Goal: Transaction & Acquisition: Obtain resource

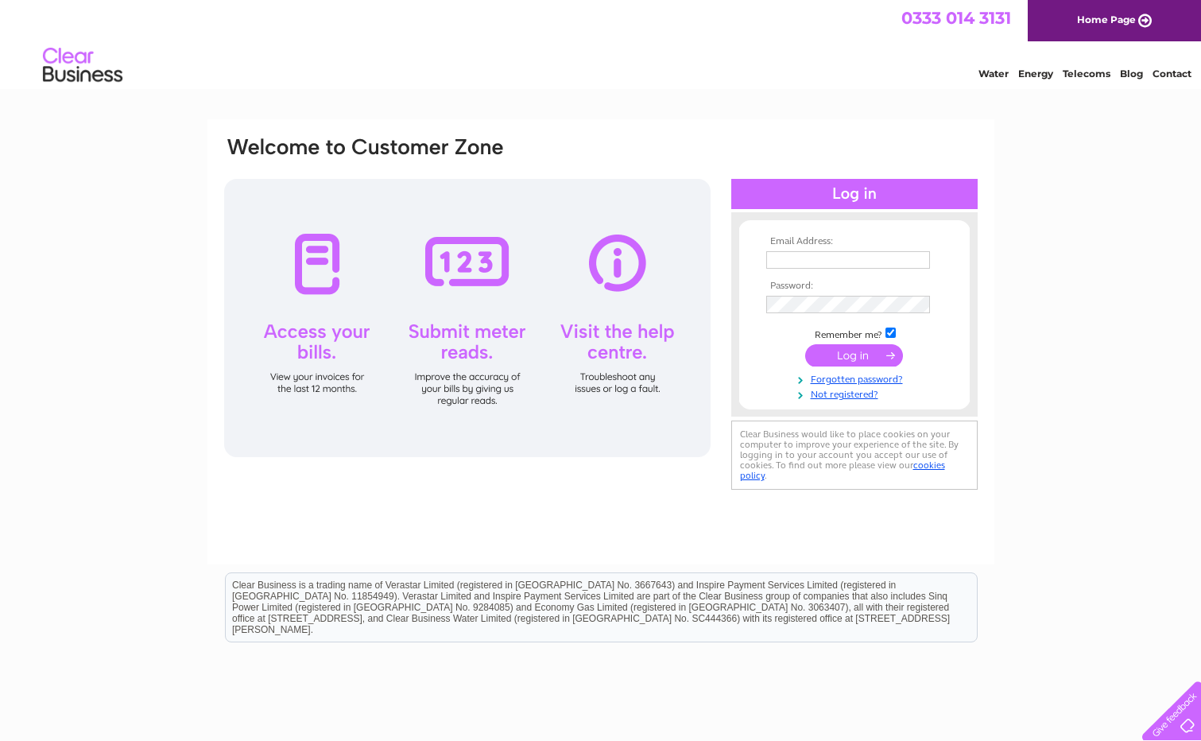
type input "richards.ben@btconnect.com"
click at [857, 354] on input "submit" at bounding box center [854, 355] width 98 height 22
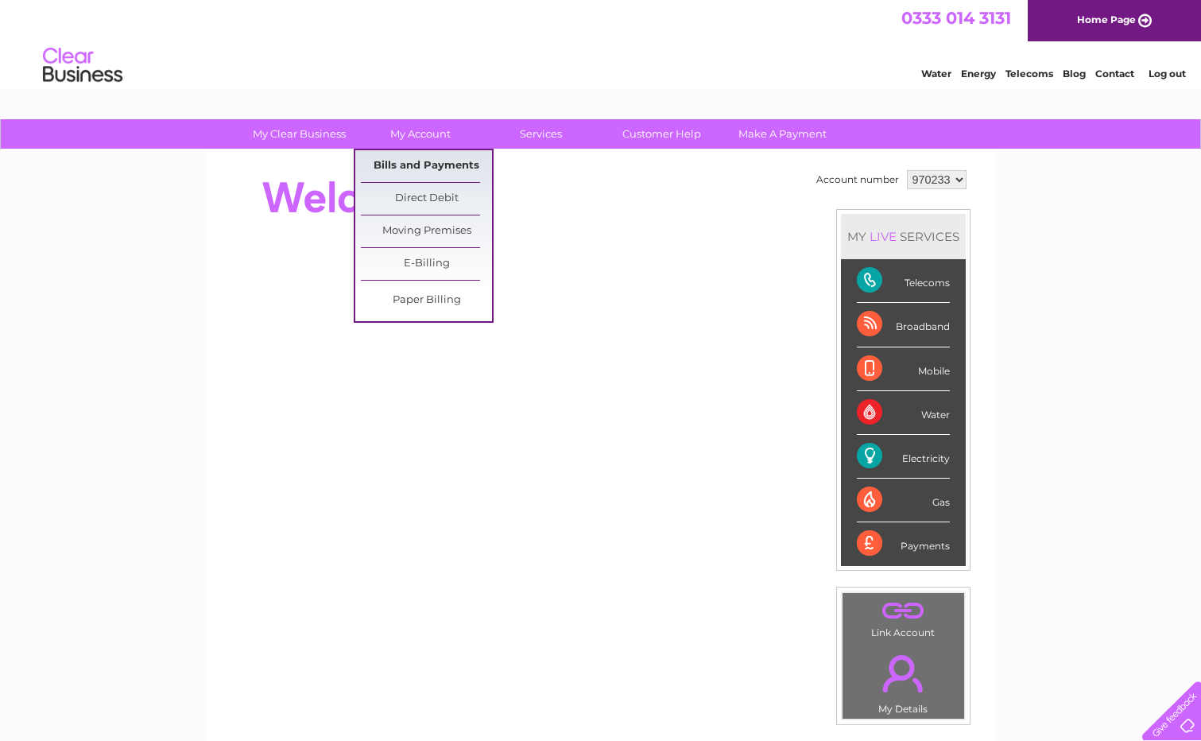
click at [424, 164] on link "Bills and Payments" at bounding box center [426, 166] width 131 height 32
click at [420, 165] on link "Bills and Payments" at bounding box center [426, 166] width 131 height 32
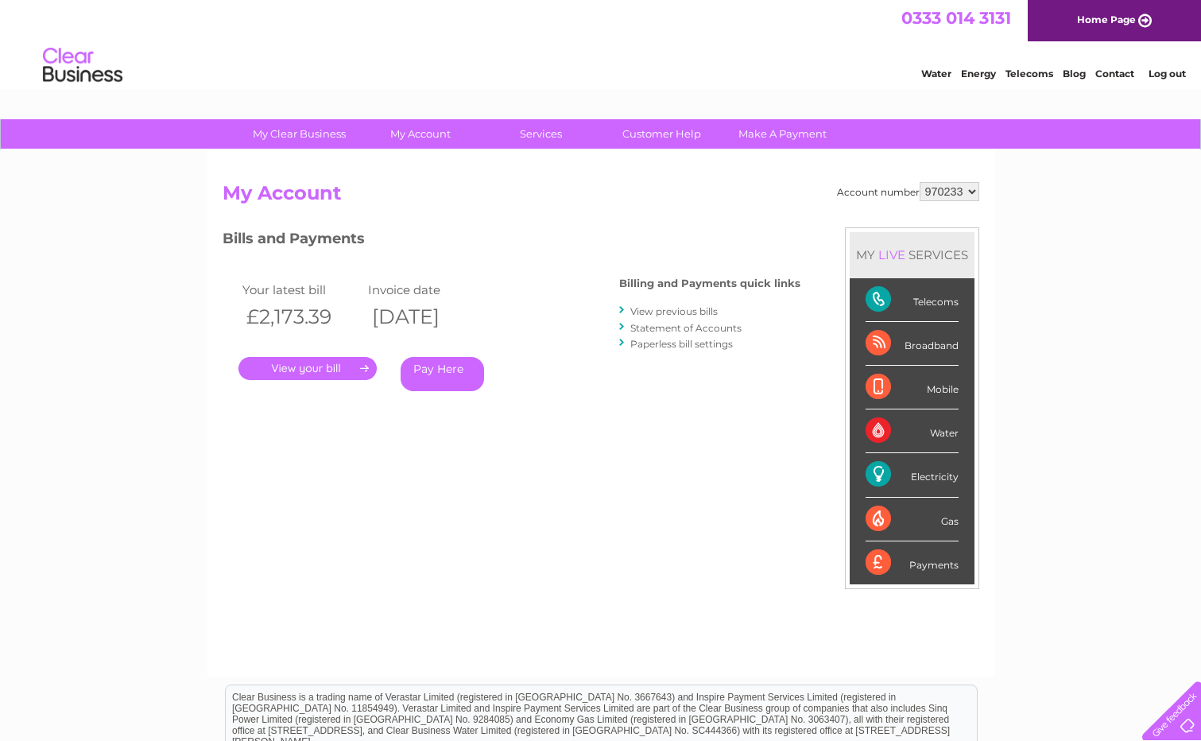
click at [313, 368] on link "." at bounding box center [307, 368] width 138 height 23
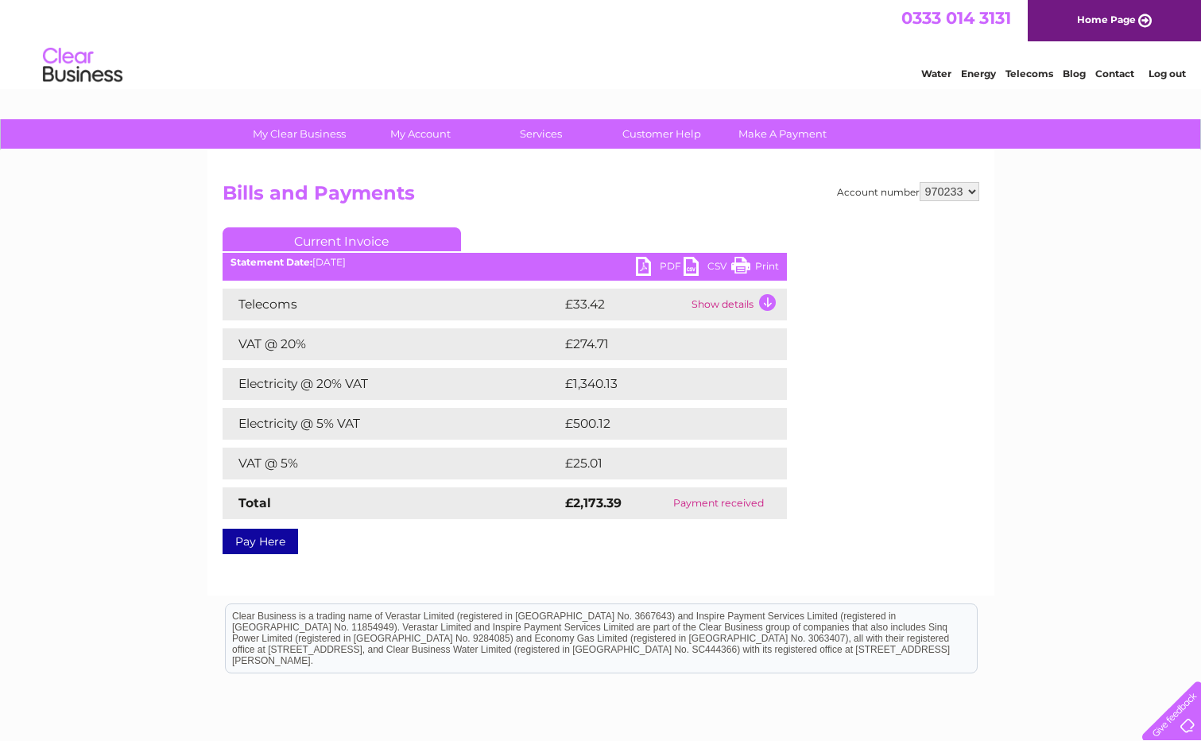
click at [656, 264] on link "PDF" at bounding box center [660, 268] width 48 height 23
click at [768, 301] on td "Show details" at bounding box center [736, 304] width 99 height 32
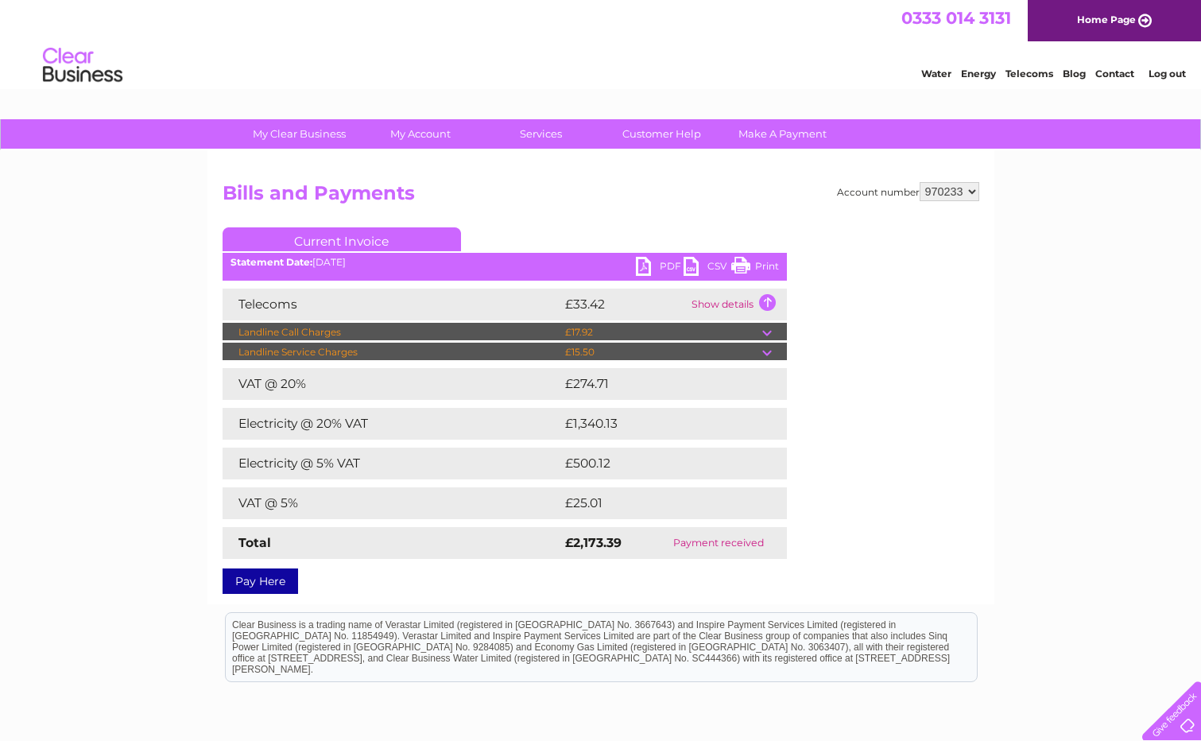
drag, startPoint x: 746, startPoint y: 265, endPoint x: 253, endPoint y: 48, distance: 538.3
click at [746, 265] on link "Print" at bounding box center [755, 268] width 48 height 23
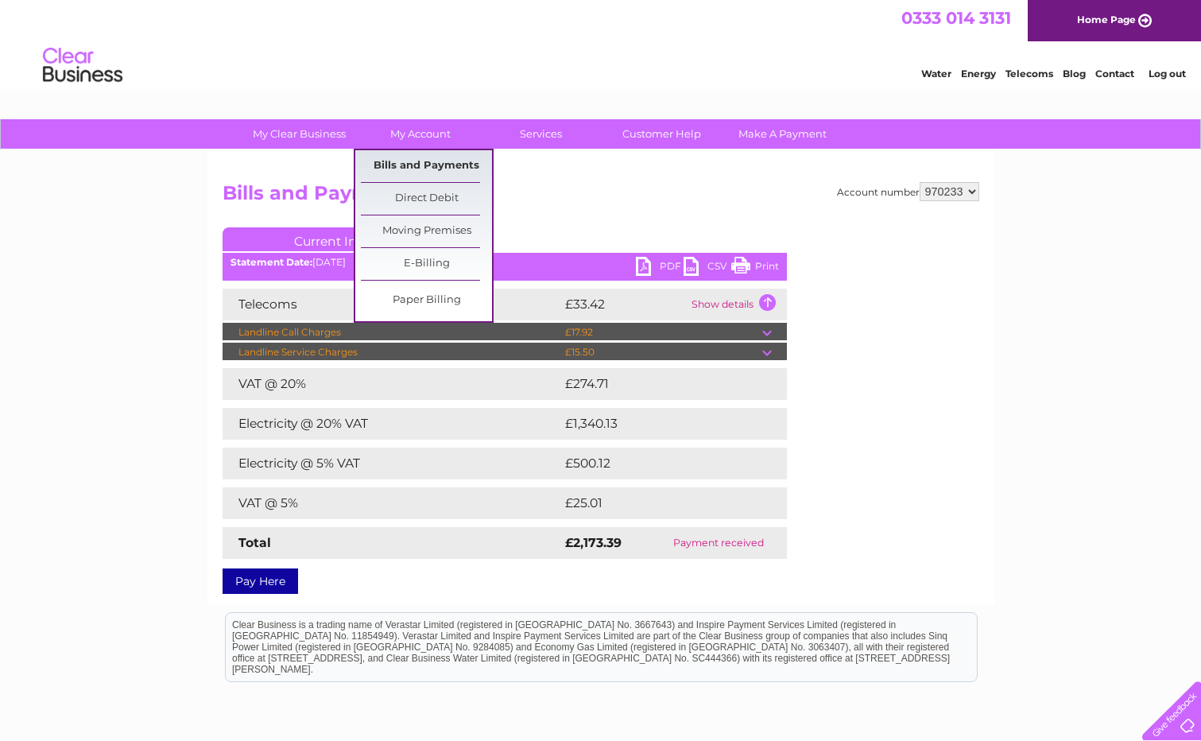
click at [417, 165] on link "Bills and Payments" at bounding box center [426, 166] width 131 height 32
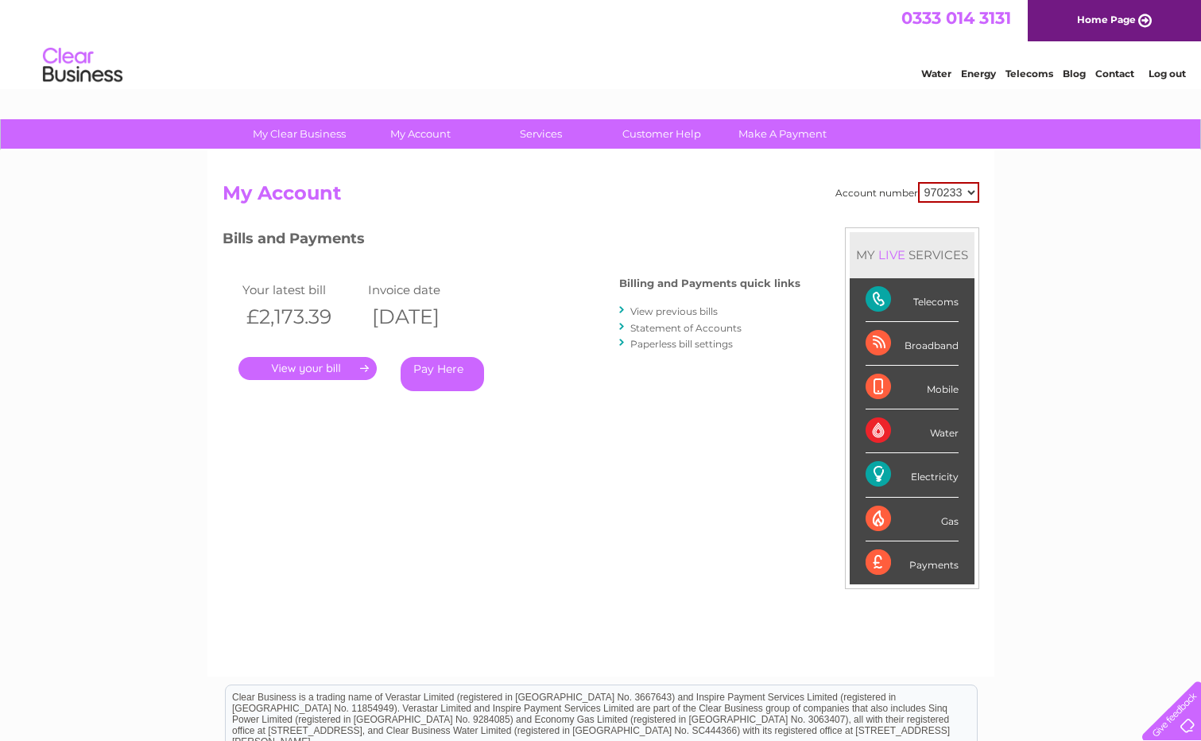
click at [676, 308] on link "View previous bills" at bounding box center [673, 311] width 87 height 12
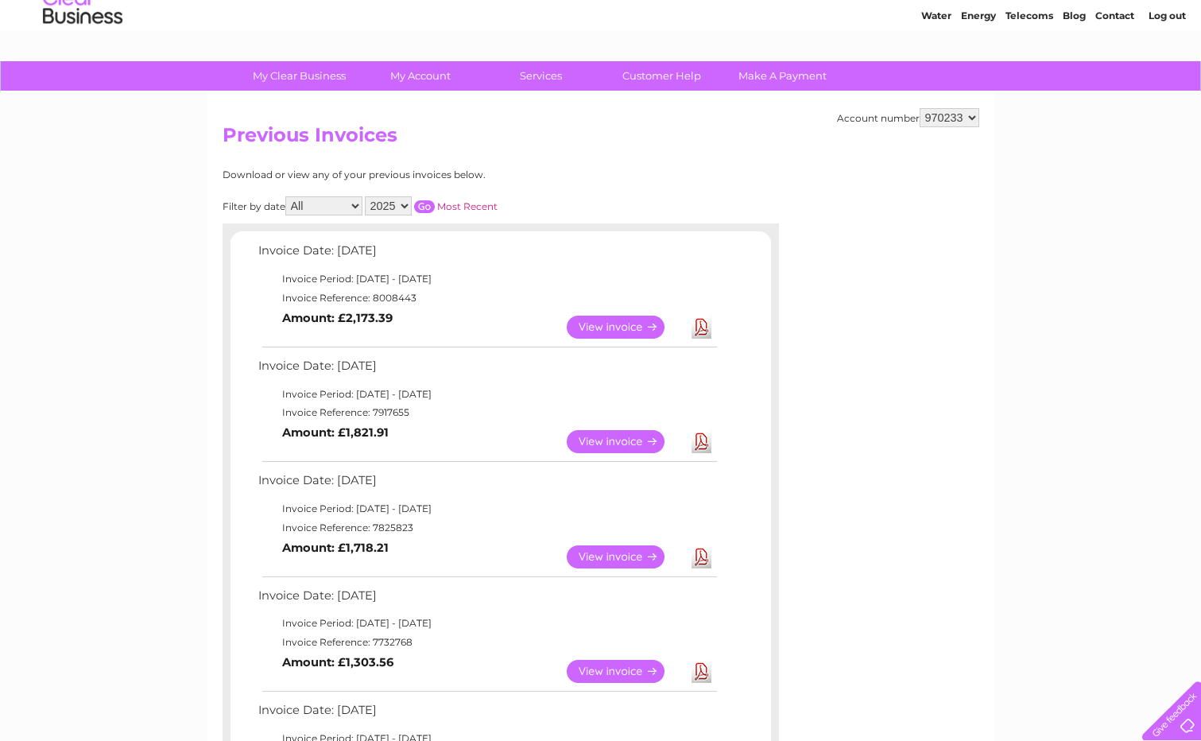
scroll to position [79, 0]
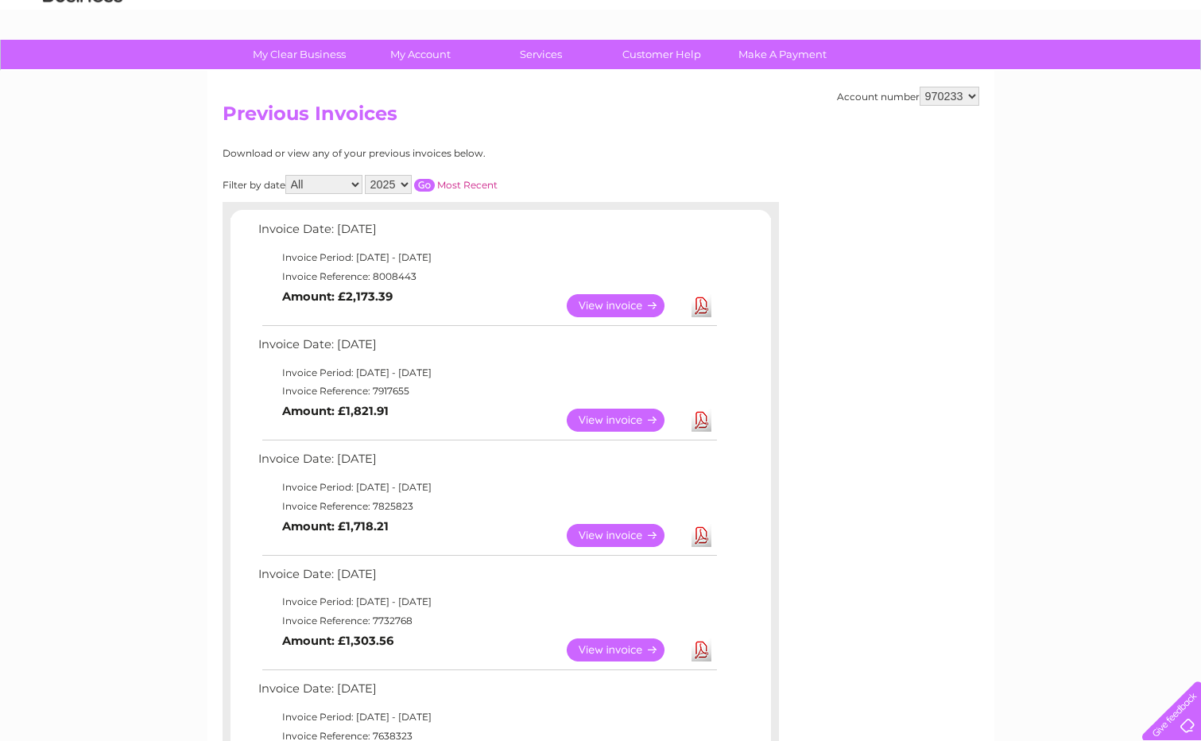
click at [609, 421] on link "View" at bounding box center [625, 419] width 117 height 23
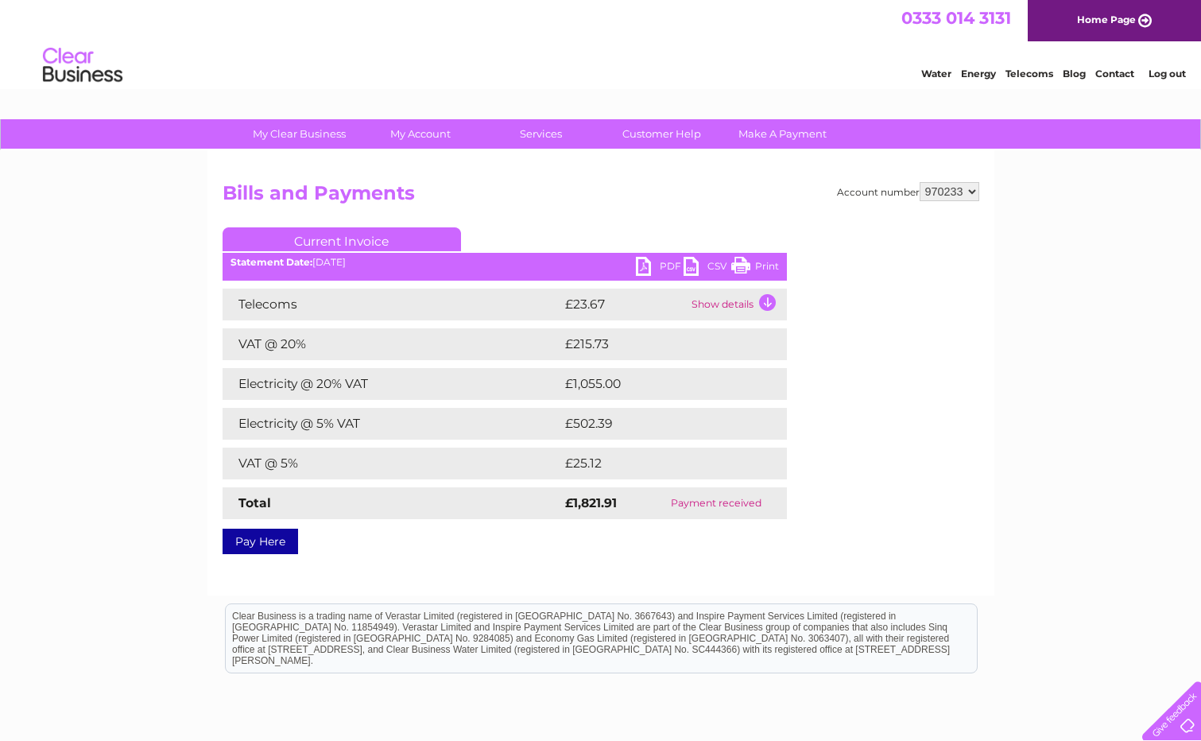
click at [762, 266] on link "Print" at bounding box center [755, 268] width 48 height 23
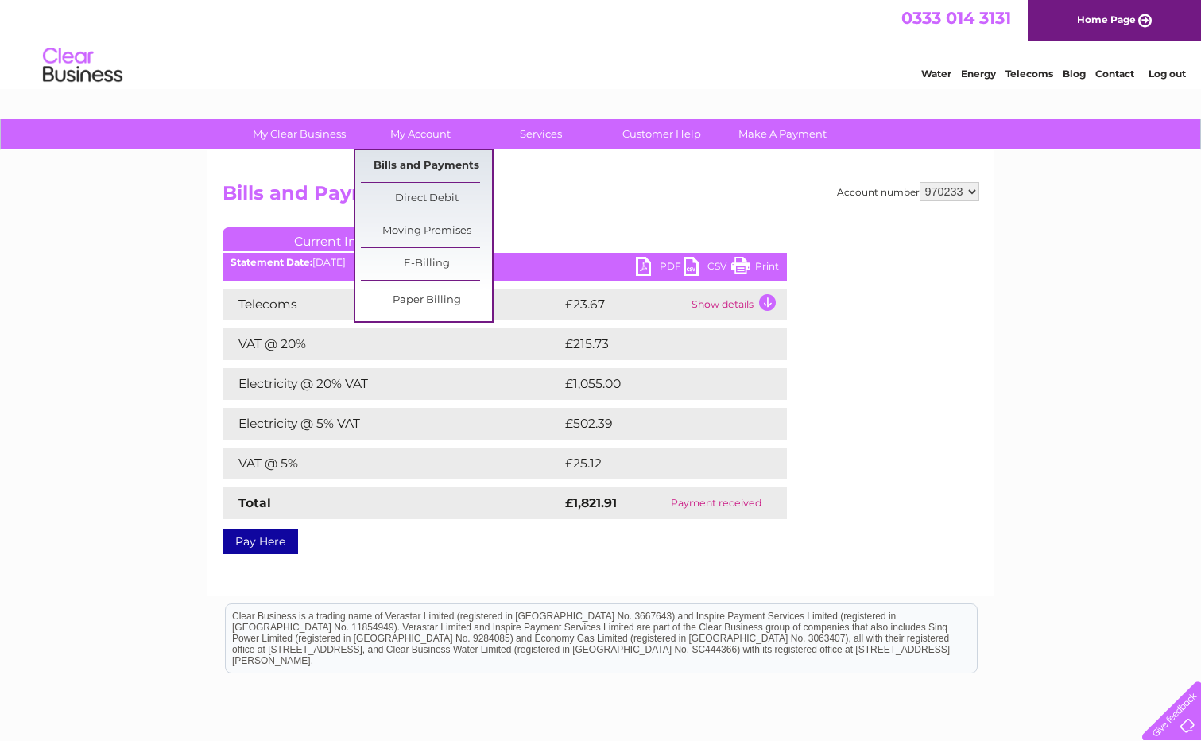
click at [422, 164] on link "Bills and Payments" at bounding box center [426, 166] width 131 height 32
click at [420, 165] on link "Bills and Payments" at bounding box center [426, 166] width 131 height 32
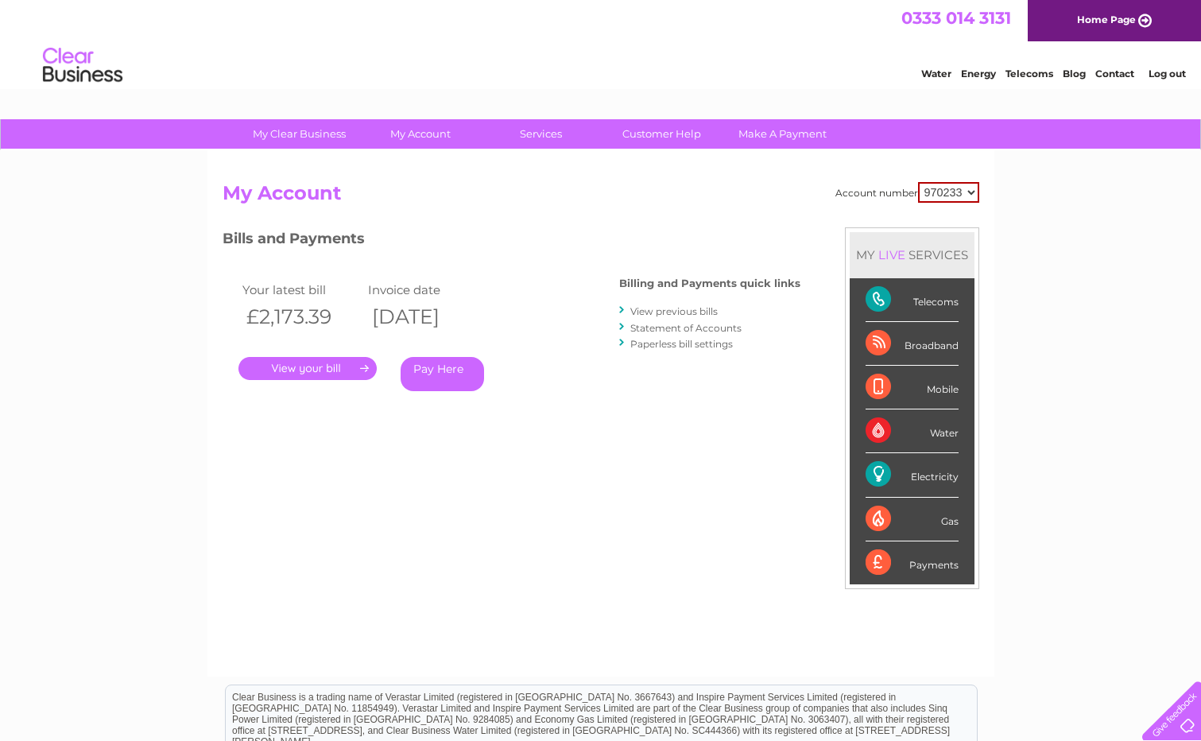
click at [667, 310] on link "View previous bills" at bounding box center [673, 311] width 87 height 12
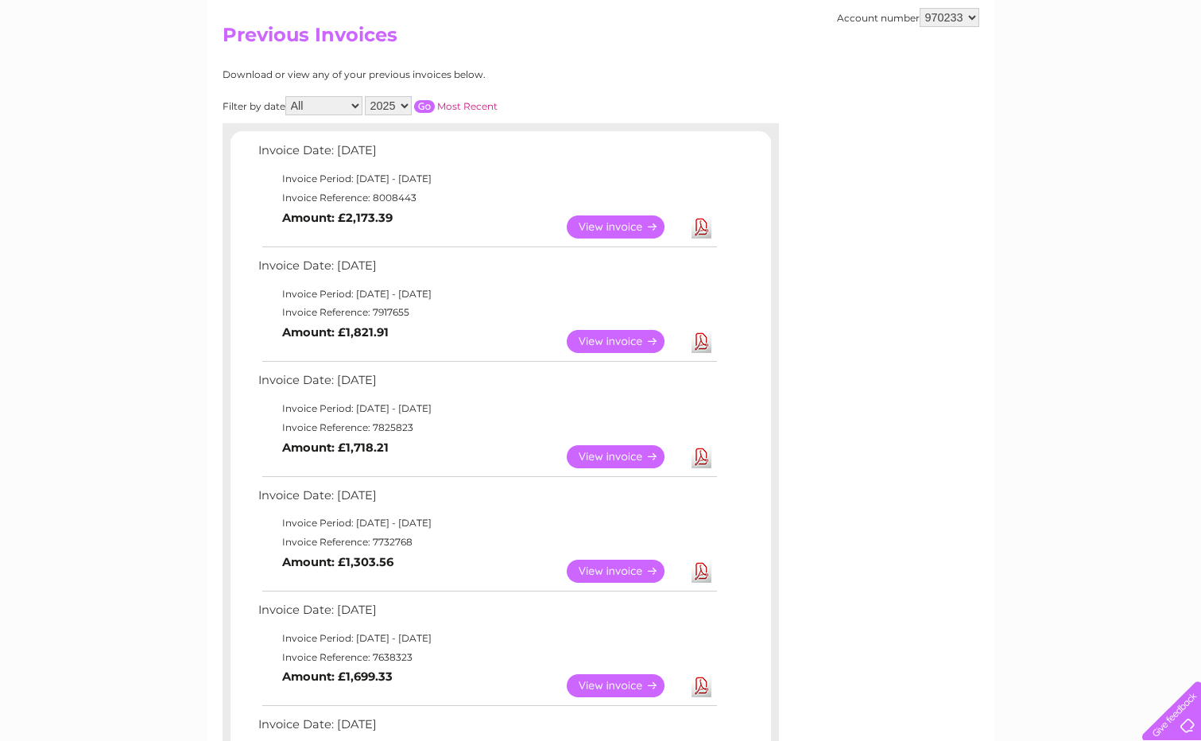
scroll to position [159, 0]
click at [629, 451] on link "View" at bounding box center [625, 455] width 117 height 23
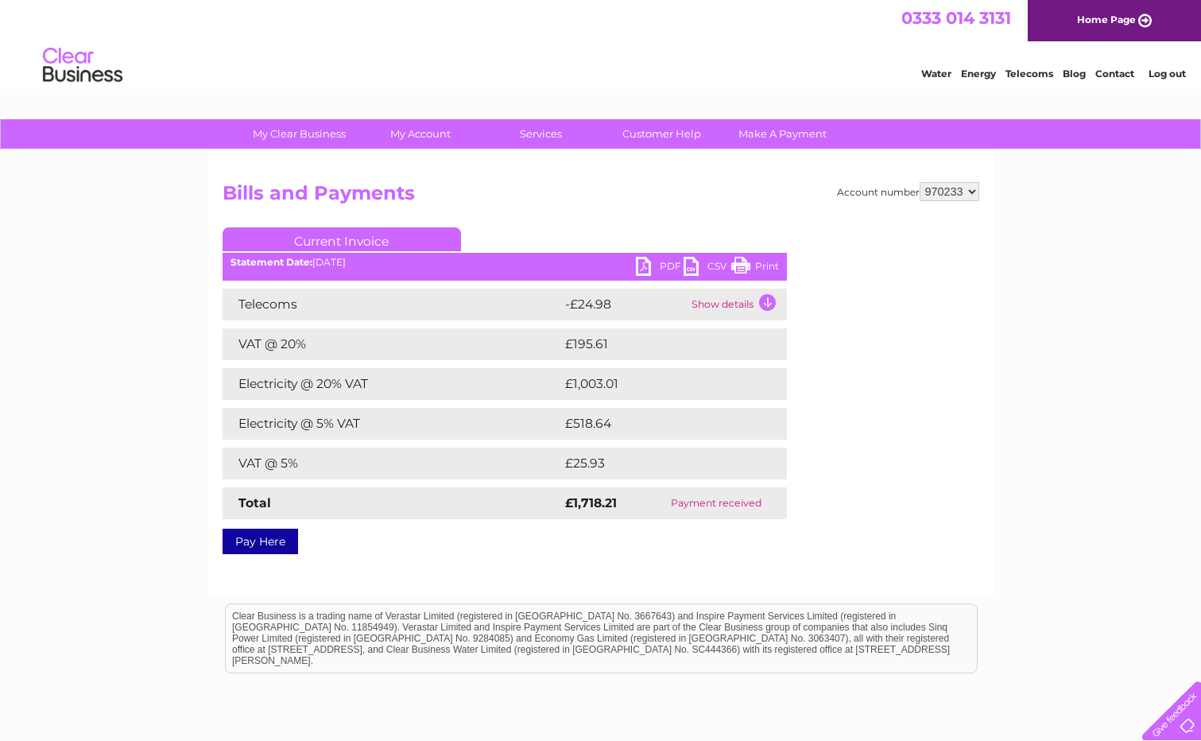
click at [756, 261] on link "Print" at bounding box center [755, 268] width 48 height 23
